Goal: Task Accomplishment & Management: Use online tool/utility

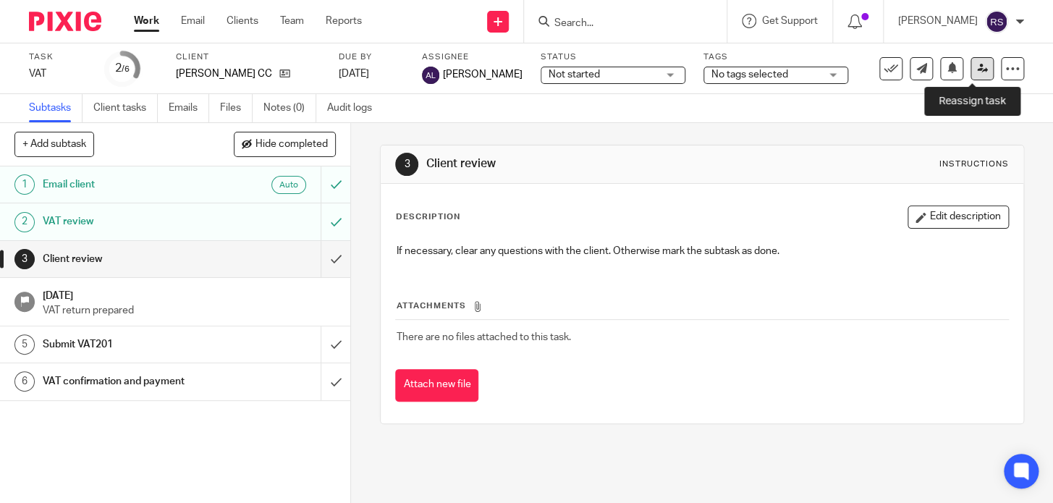
click at [977, 73] on icon at bounding box center [982, 68] width 11 height 11
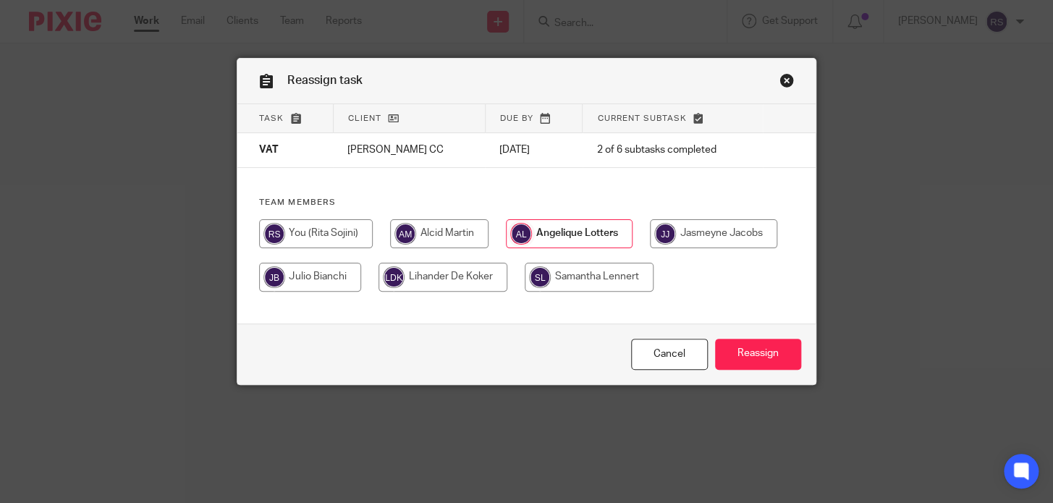
click at [782, 80] on link "Close this dialog window" at bounding box center [786, 83] width 14 height 20
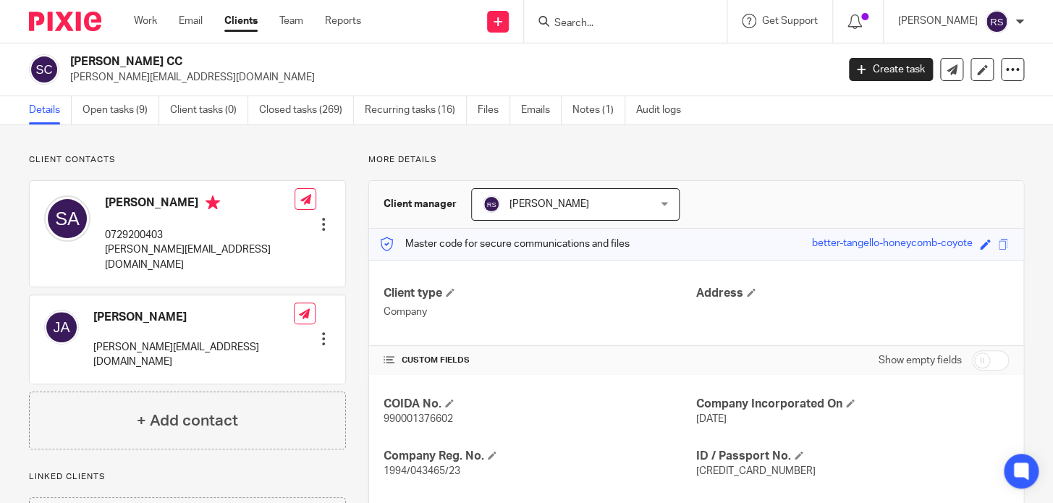
click at [849, 139] on div "Client contacts [PERSON_NAME] [PERSON_NAME][EMAIL_ADDRESS][DOMAIN_NAME] Edit co…" at bounding box center [526, 431] width 1053 height 613
